Goal: Task Accomplishment & Management: Manage account settings

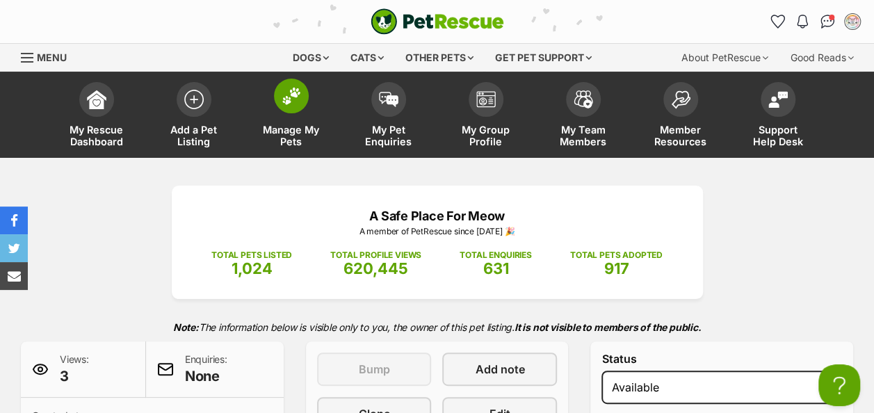
click at [299, 90] on img at bounding box center [291, 96] width 19 height 18
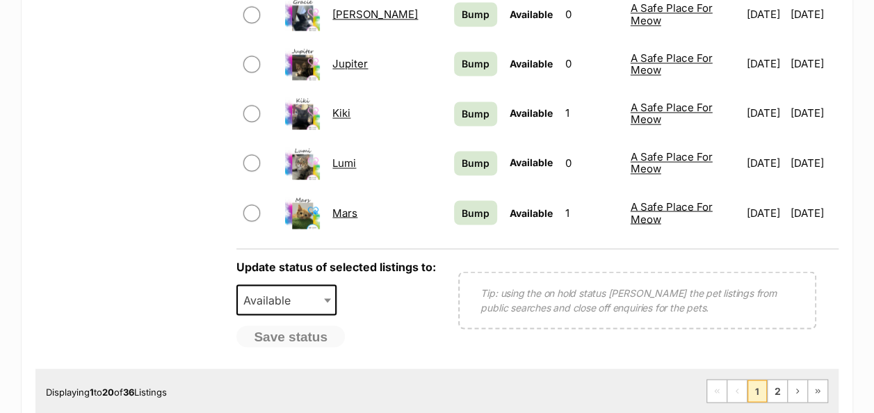
scroll to position [1182, 0]
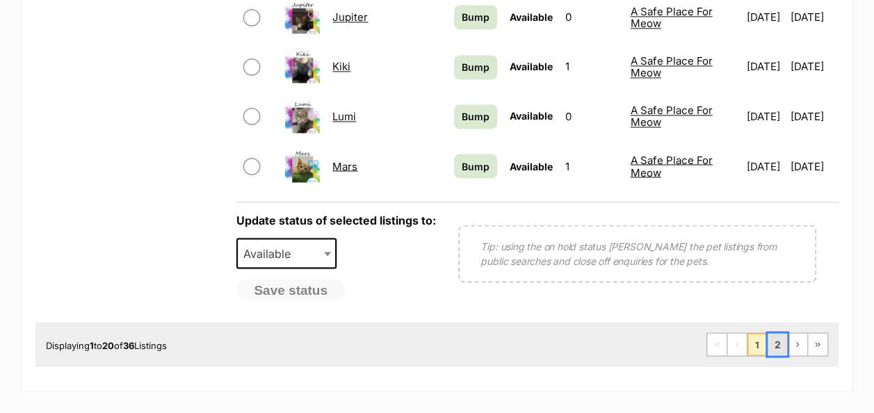
click at [781, 334] on link "2" at bounding box center [777, 344] width 19 height 22
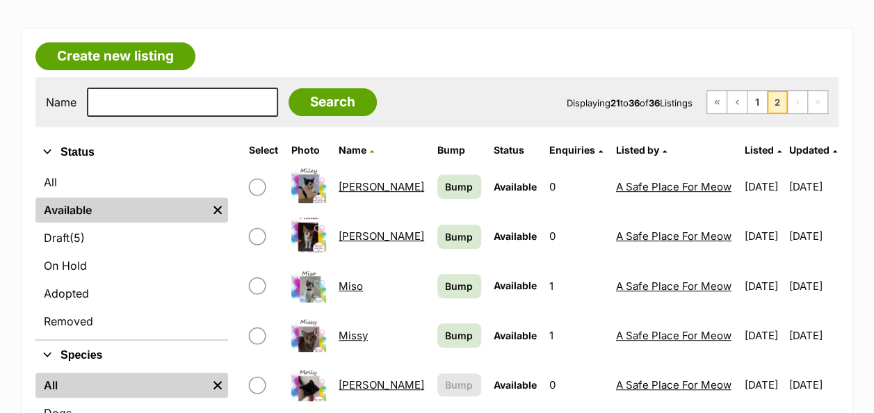
click at [357, 229] on link "[PERSON_NAME]" at bounding box center [382, 235] width 86 height 13
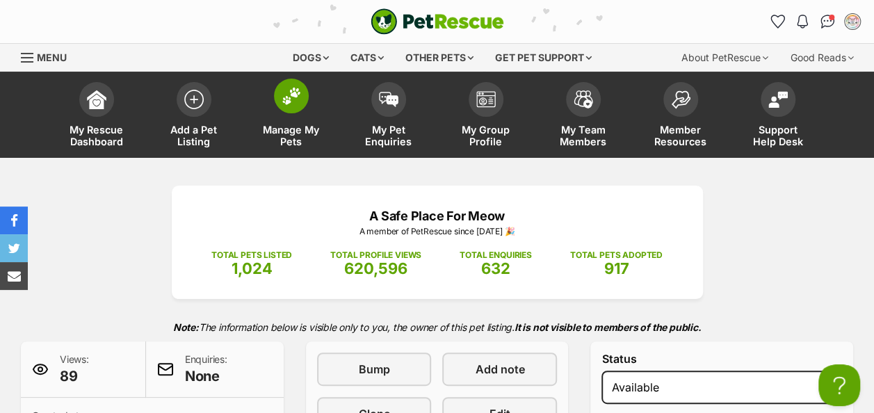
click at [296, 96] on img at bounding box center [291, 96] width 19 height 18
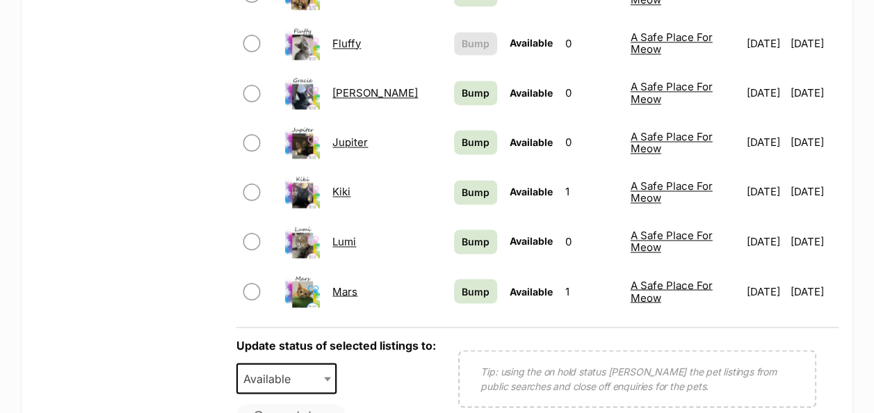
scroll to position [1113, 0]
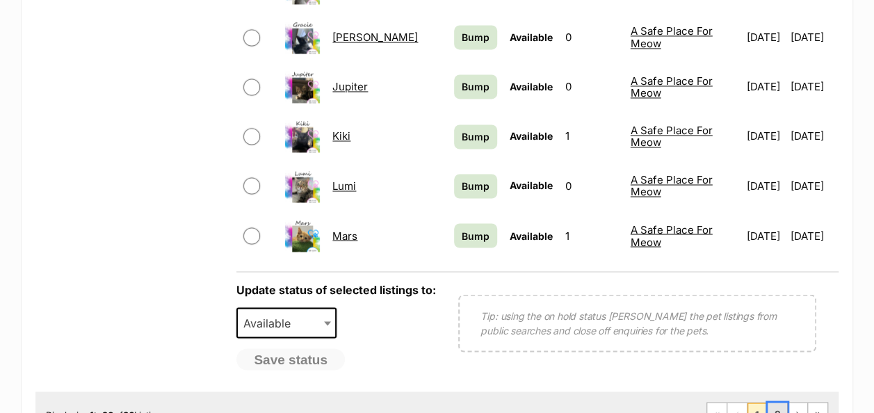
click at [777, 403] on link "2" at bounding box center [777, 414] width 19 height 22
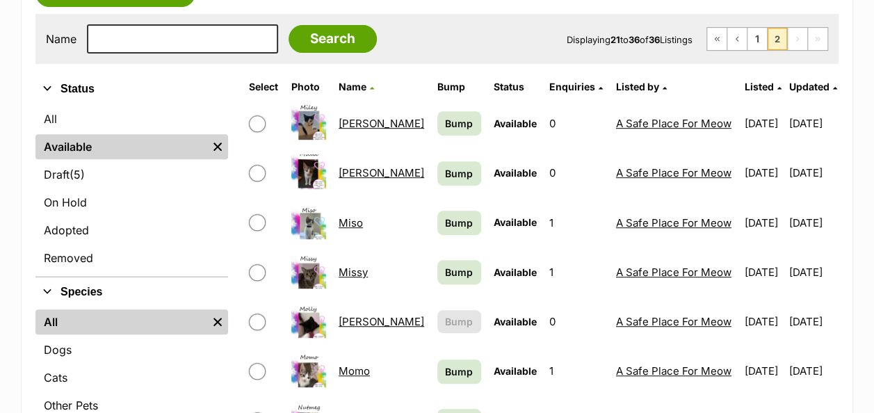
scroll to position [278, 0]
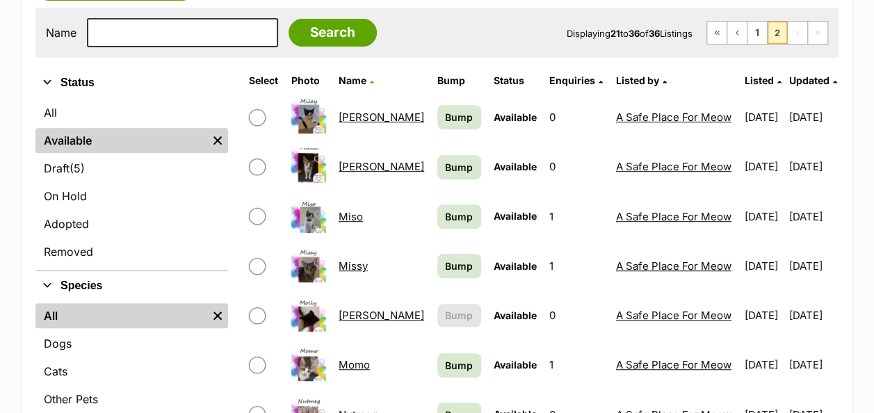
click at [350, 217] on link "Miso" at bounding box center [351, 216] width 24 height 13
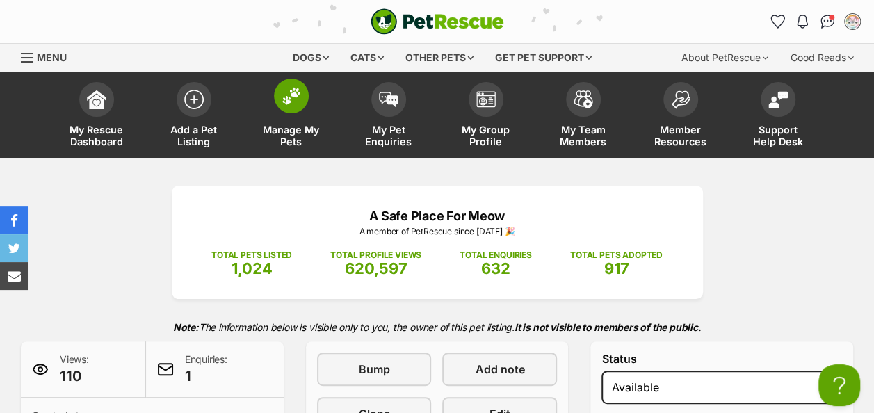
click at [282, 99] on img at bounding box center [291, 96] width 19 height 18
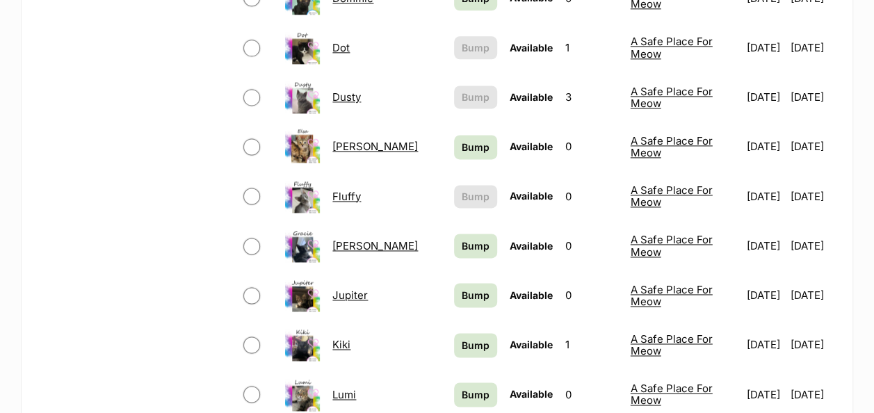
scroll to position [1182, 0]
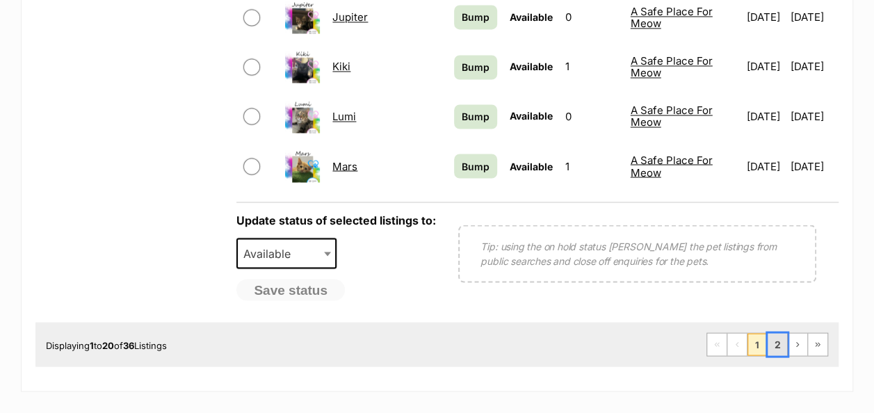
click at [775, 333] on link "2" at bounding box center [777, 344] width 19 height 22
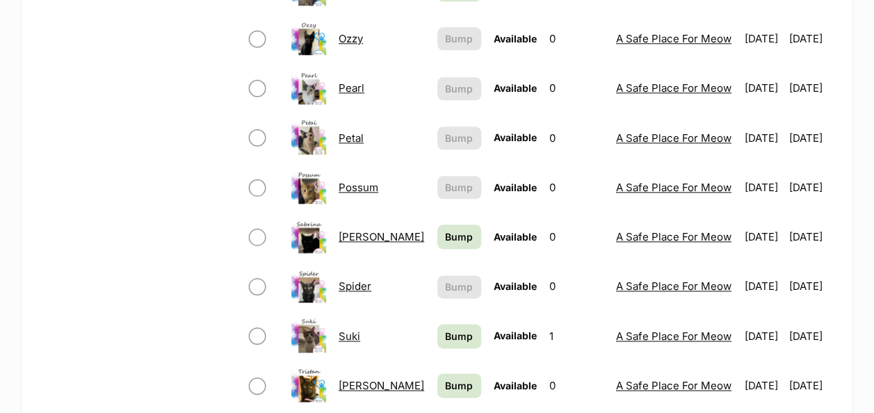
scroll to position [834, 0]
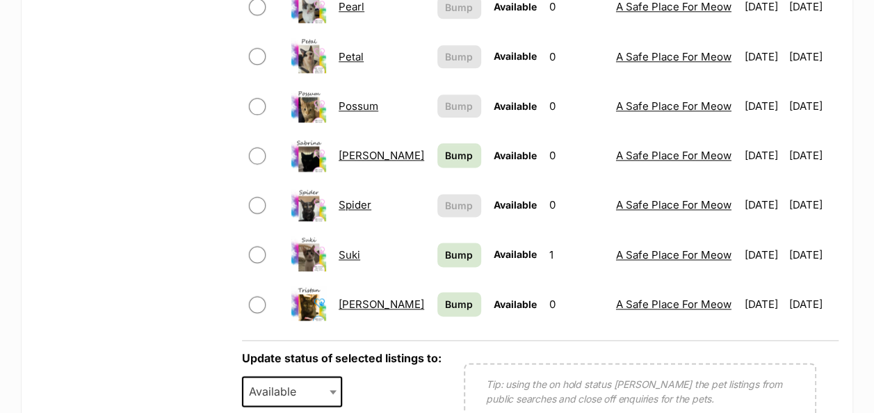
click at [351, 250] on link "Suki" at bounding box center [350, 254] width 22 height 13
